Goal: Find contact information: Find contact information

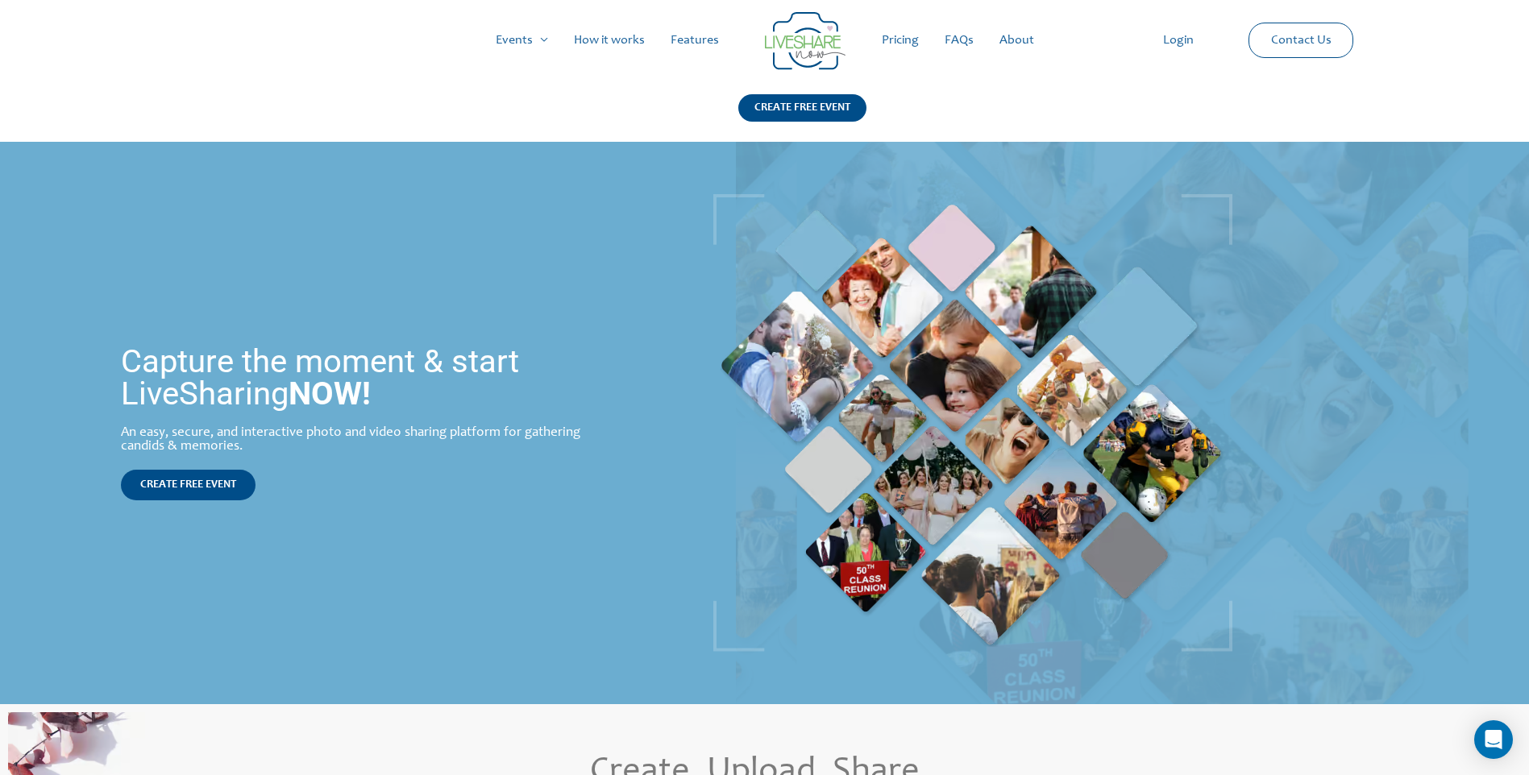
click at [1196, 37] on link "Login" at bounding box center [1178, 41] width 56 height 52
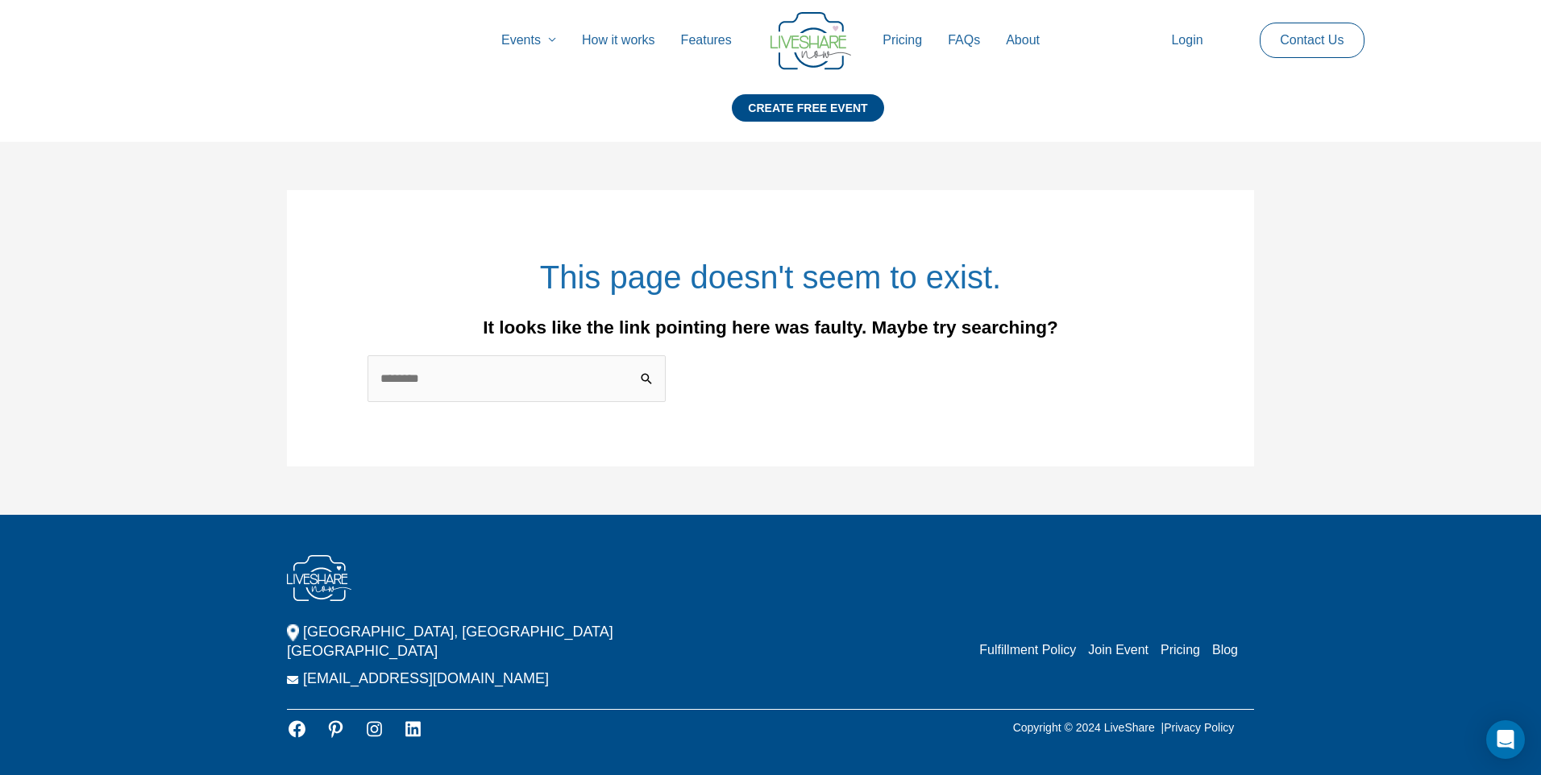
click at [1279, 64] on div "Events Menu Toggle Weddings Celebrations Reunions How it works Features Pricing…" at bounding box center [770, 41] width 1484 height 52
click at [1278, 55] on link "Contact Us" at bounding box center [1311, 40] width 89 height 34
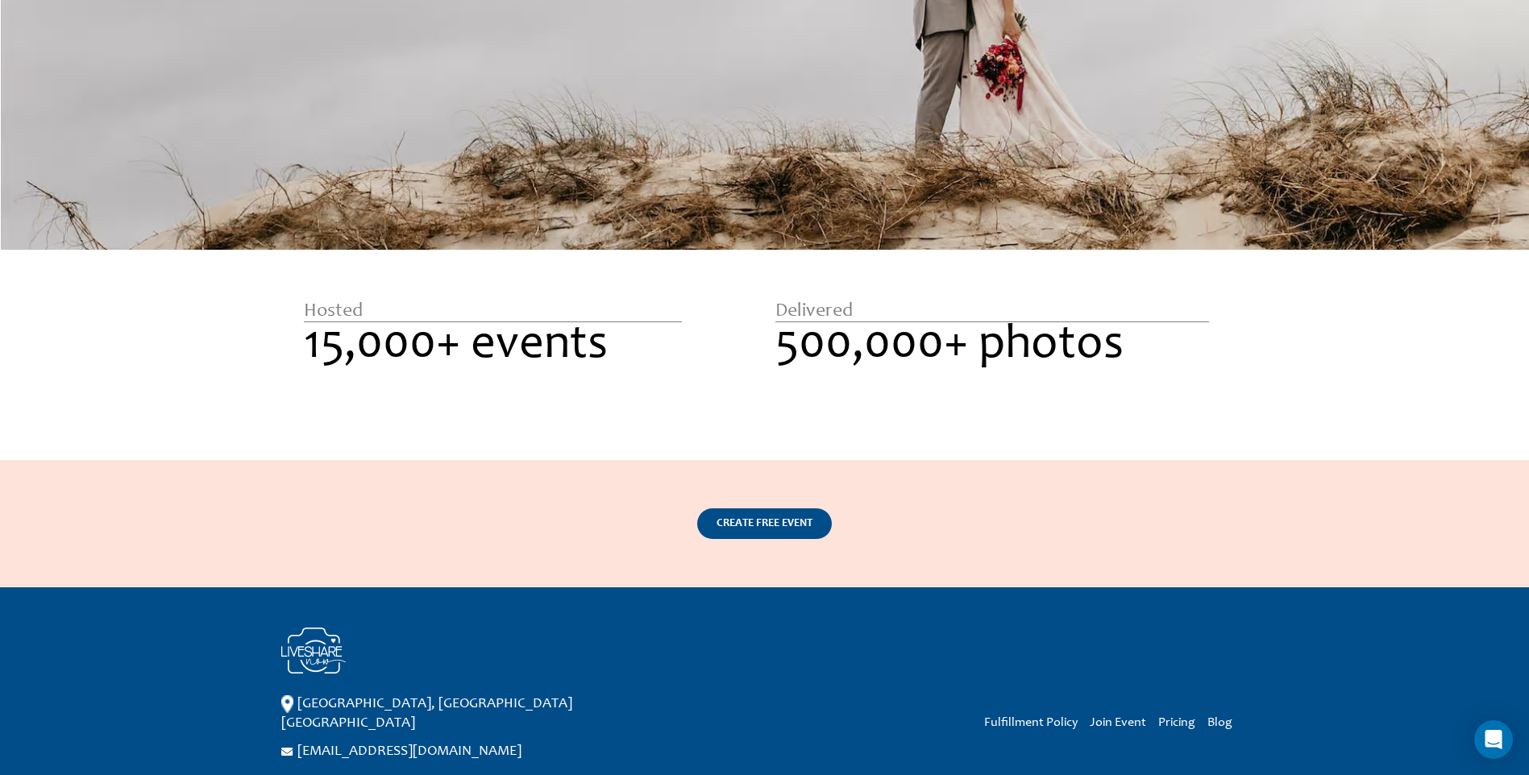
scroll to position [2482, 0]
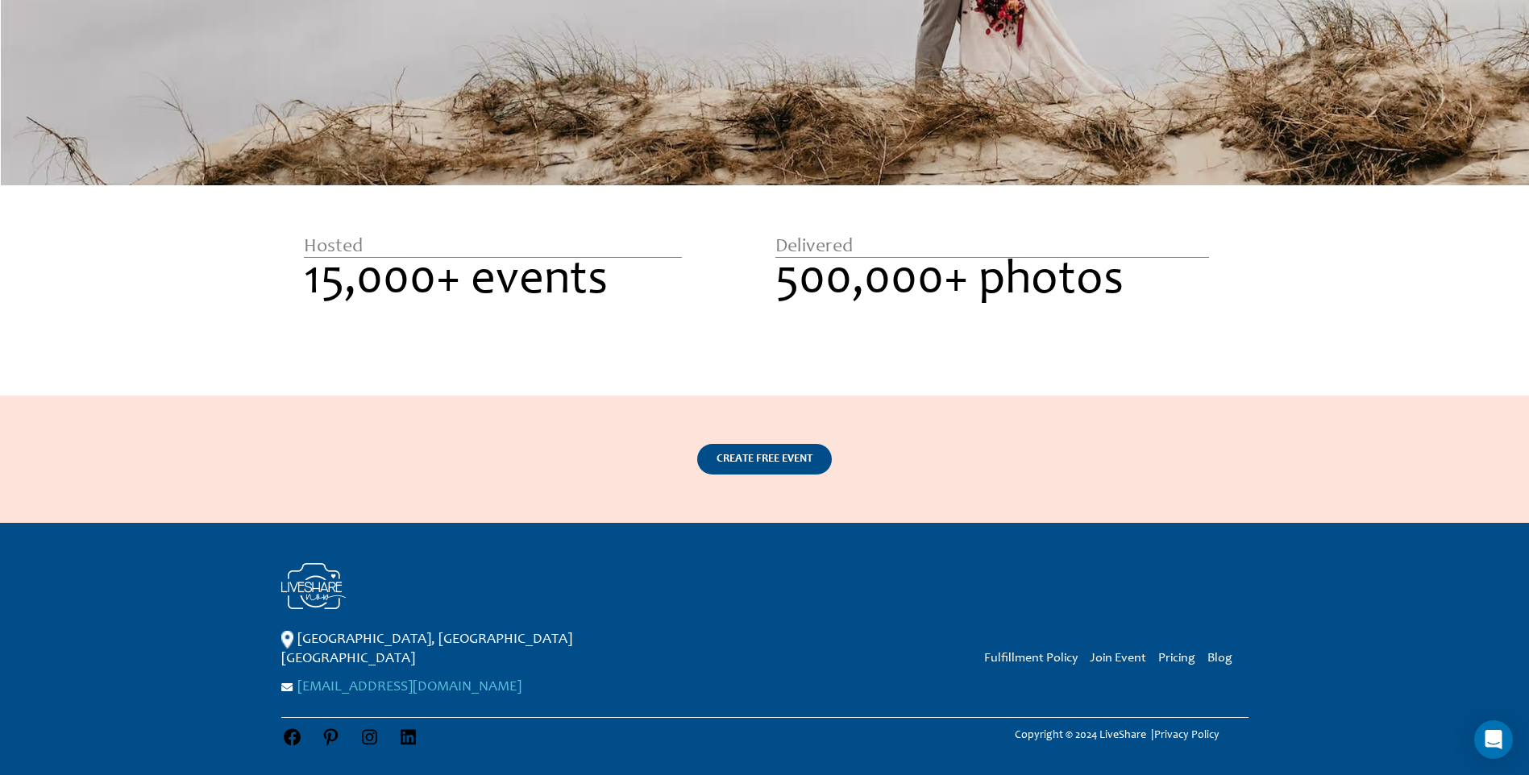
click at [397, 680] on link "[EMAIL_ADDRESS][DOMAIN_NAME]" at bounding box center [409, 687] width 224 height 15
